Goal: Task Accomplishment & Management: Complete application form

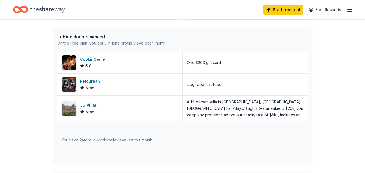
scroll to position [135, 0]
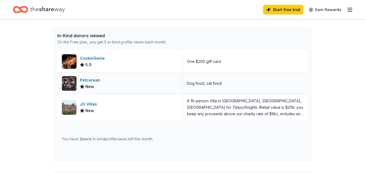
click at [93, 81] on div "Petcurean" at bounding box center [91, 80] width 22 height 6
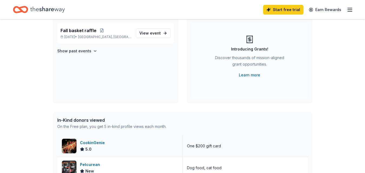
scroll to position [19, 0]
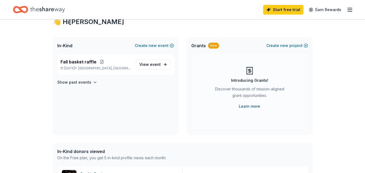
click at [245, 106] on link "Learn more" at bounding box center [249, 106] width 21 height 6
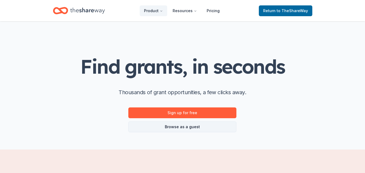
click at [193, 129] on link "Browse as a guest" at bounding box center [182, 127] width 108 height 11
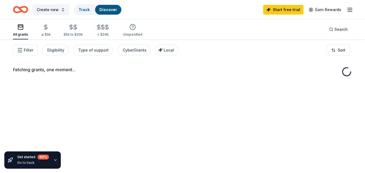
click at [188, 128] on div "Fetching grants, one moment..." at bounding box center [182, 125] width 365 height 173
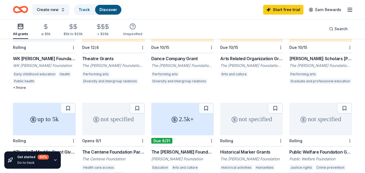
scroll to position [74, 0]
click at [39, 119] on div "up to 5k" at bounding box center [44, 119] width 63 height 32
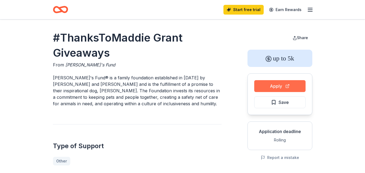
click at [277, 85] on button "Apply" at bounding box center [279, 86] width 51 height 12
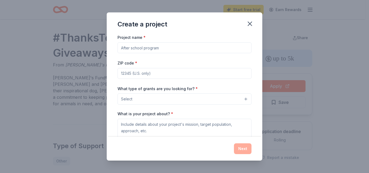
click at [180, 48] on input "Project name *" at bounding box center [185, 47] width 134 height 11
type input "Fall Basket Raffle"
click at [215, 70] on input "ZIP code *" at bounding box center [185, 73] width 134 height 11
drag, startPoint x: 157, startPoint y: 69, endPoint x: 92, endPoint y: 73, distance: 65.2
click at [92, 73] on div "Create a project Project name * Fall Basket Raffle ZIP code * 1403 What type of…" at bounding box center [184, 86] width 369 height 173
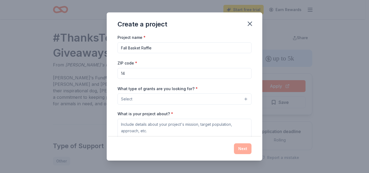
type input "1"
click at [216, 73] on input "ZIP code *" at bounding box center [185, 73] width 134 height 11
type input "14150"
click at [170, 98] on button "Select" at bounding box center [185, 98] width 134 height 11
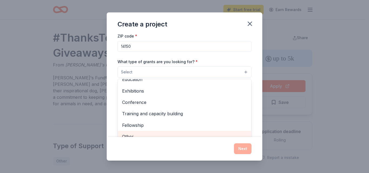
scroll to position [33, 0]
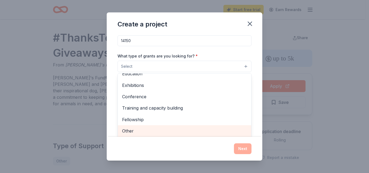
click at [131, 135] on div "Other" at bounding box center [184, 130] width 133 height 11
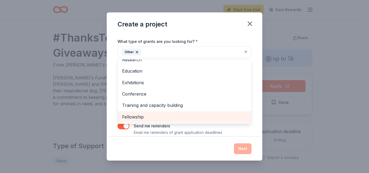
scroll to position [55, 0]
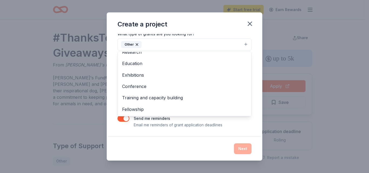
click at [250, 23] on div "Create a project Project name * Fall Basket Raffle ZIP code * 14150 What type o…" at bounding box center [185, 86] width 156 height 148
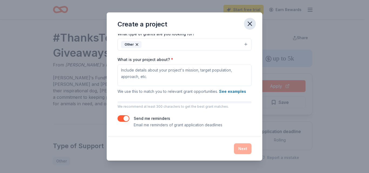
click at [250, 24] on icon "button" at bounding box center [250, 24] width 4 height 4
click at [122, 119] on button "button" at bounding box center [124, 118] width 12 height 6
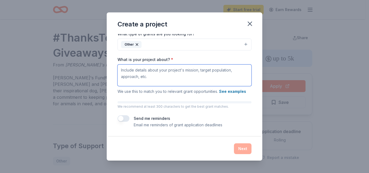
click at [170, 75] on textarea "What is your project about? *" at bounding box center [185, 76] width 134 height 22
paste textarea "Better Together Pet Resource Center is a not for profit organization. We are de…"
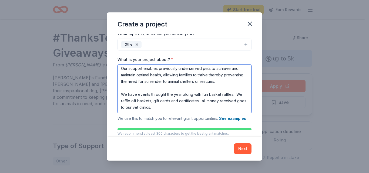
scroll to position [34, 0]
click at [165, 93] on textarea "Better Together Pet Resource Center is a not for profit organization. We are de…" at bounding box center [185, 89] width 134 height 49
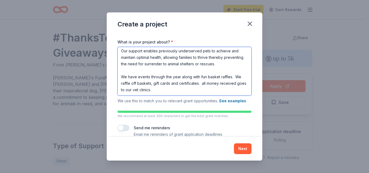
scroll to position [82, 0]
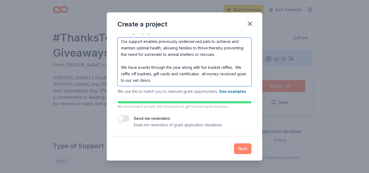
type textarea "Better Together Pet Resource Center is a not for profit organization. We are de…"
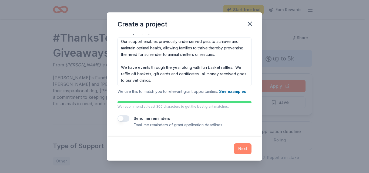
click at [236, 148] on button "Next" at bounding box center [243, 148] width 18 height 11
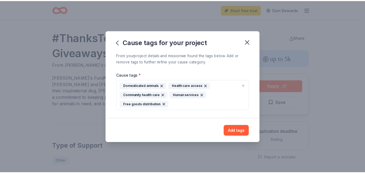
scroll to position [0, 0]
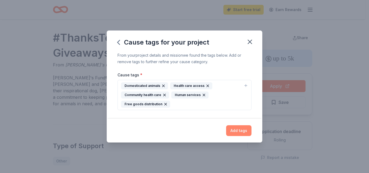
click at [239, 129] on button "Add tags" at bounding box center [238, 130] width 25 height 11
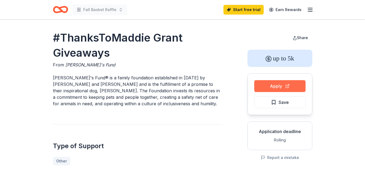
click at [273, 86] on button "Apply" at bounding box center [279, 86] width 51 height 12
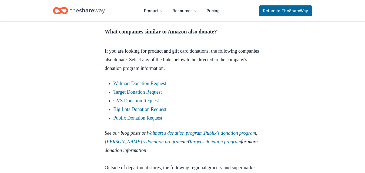
scroll to position [648, 0]
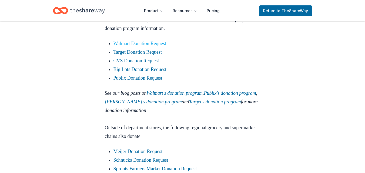
click at [140, 46] on link "Walmart Donation Request" at bounding box center [139, 43] width 53 height 5
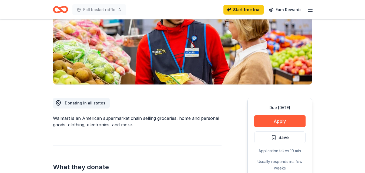
scroll to position [81, 0]
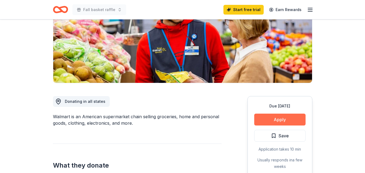
click at [282, 119] on button "Apply" at bounding box center [279, 120] width 51 height 12
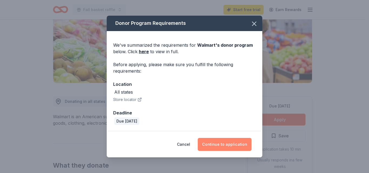
click at [225, 143] on button "Continue to application" at bounding box center [225, 144] width 54 height 13
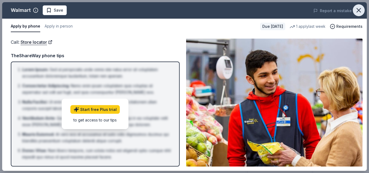
click at [359, 9] on icon "button" at bounding box center [359, 10] width 8 height 8
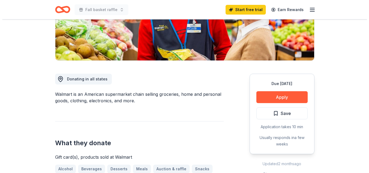
scroll to position [135, 0]
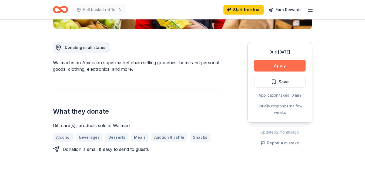
click at [280, 62] on button "Apply" at bounding box center [279, 66] width 51 height 12
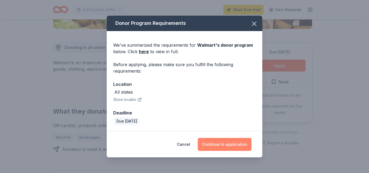
click at [216, 143] on button "Continue to application" at bounding box center [225, 144] width 54 height 13
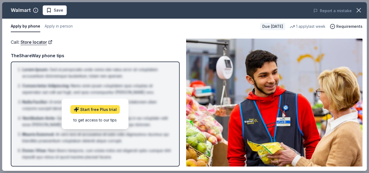
click at [108, 109] on link "Start free Plus trial" at bounding box center [95, 109] width 49 height 9
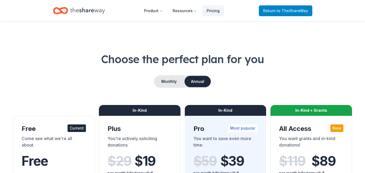
click at [290, 10] on span "to TheShareWay" at bounding box center [292, 10] width 31 height 5
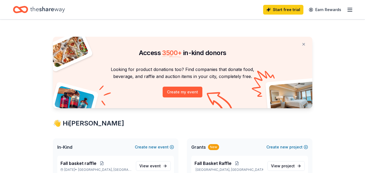
click at [290, 10] on link "Start free trial" at bounding box center [283, 10] width 40 height 10
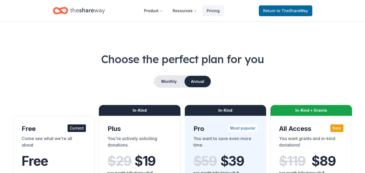
click at [290, 10] on span "to TheShareWay" at bounding box center [292, 10] width 31 height 5
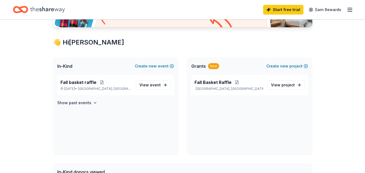
scroll to position [162, 0]
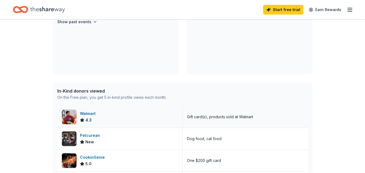
click at [86, 113] on div "Walmart" at bounding box center [89, 114] width 18 height 6
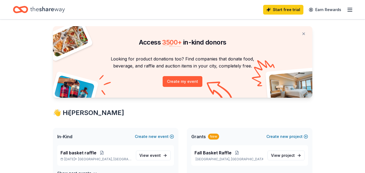
scroll to position [0, 0]
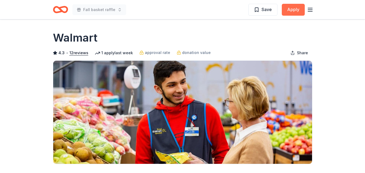
click at [294, 9] on button "Apply" at bounding box center [293, 10] width 23 height 12
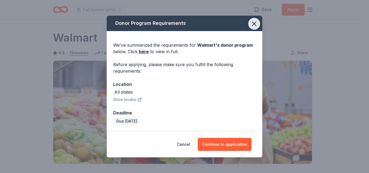
click at [258, 26] on icon "button" at bounding box center [254, 24] width 8 height 8
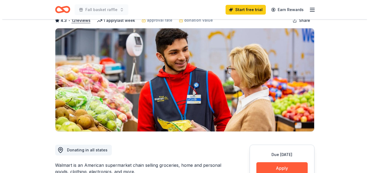
scroll to position [81, 0]
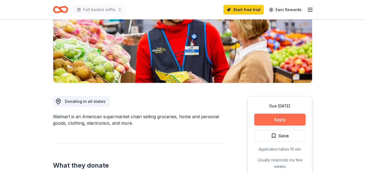
click at [285, 122] on button "Apply" at bounding box center [279, 120] width 51 height 12
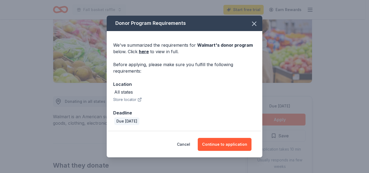
click at [128, 102] on button "Store locator" at bounding box center [127, 99] width 29 height 6
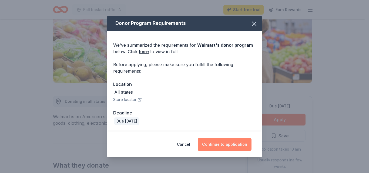
click at [226, 143] on button "Continue to application" at bounding box center [225, 144] width 54 height 13
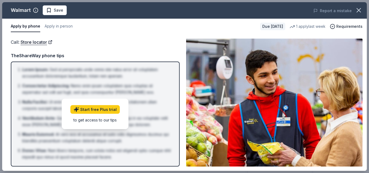
click at [31, 26] on button "Apply by phone" at bounding box center [25, 26] width 29 height 11
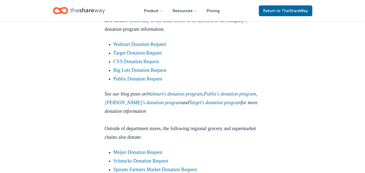
scroll to position [648, 0]
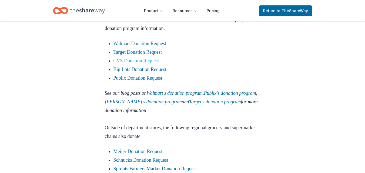
click at [146, 63] on link "CVS Donation Request" at bounding box center [136, 60] width 46 height 5
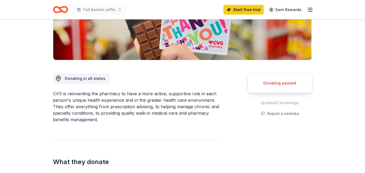
scroll to position [108, 0]
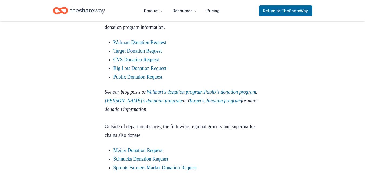
scroll to position [648, 0]
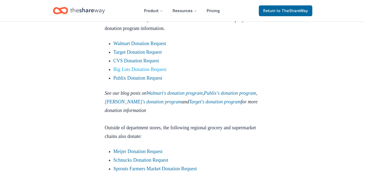
click at [123, 72] on link "Big Lots Donation Request" at bounding box center [139, 69] width 53 height 5
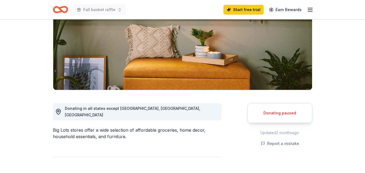
scroll to position [81, 0]
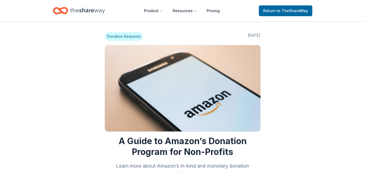
scroll to position [621, 0]
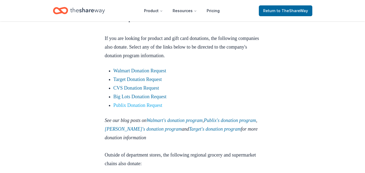
click at [136, 108] on link "Publix Donation Request" at bounding box center [137, 105] width 49 height 5
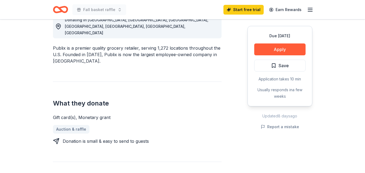
scroll to position [162, 0]
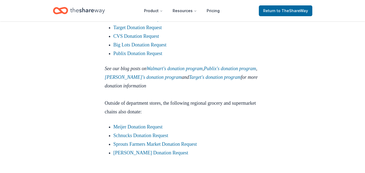
scroll to position [675, 0]
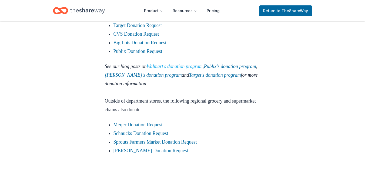
click at [187, 69] on link "Walmart's donation program" at bounding box center [175, 66] width 56 height 5
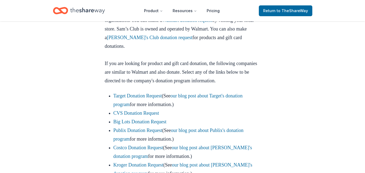
scroll to position [270, 0]
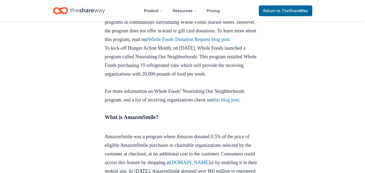
scroll to position [918, 0]
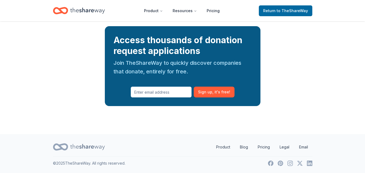
scroll to position [938, 0]
